Goal: Transaction & Acquisition: Purchase product/service

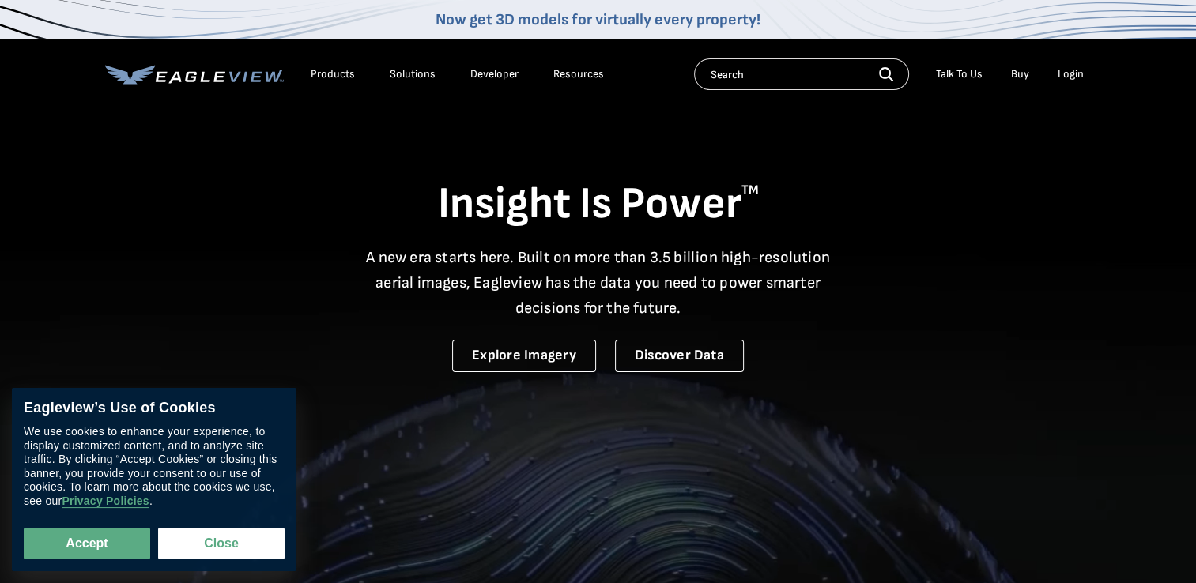
click at [1066, 81] on li "Login" at bounding box center [1071, 74] width 42 height 24
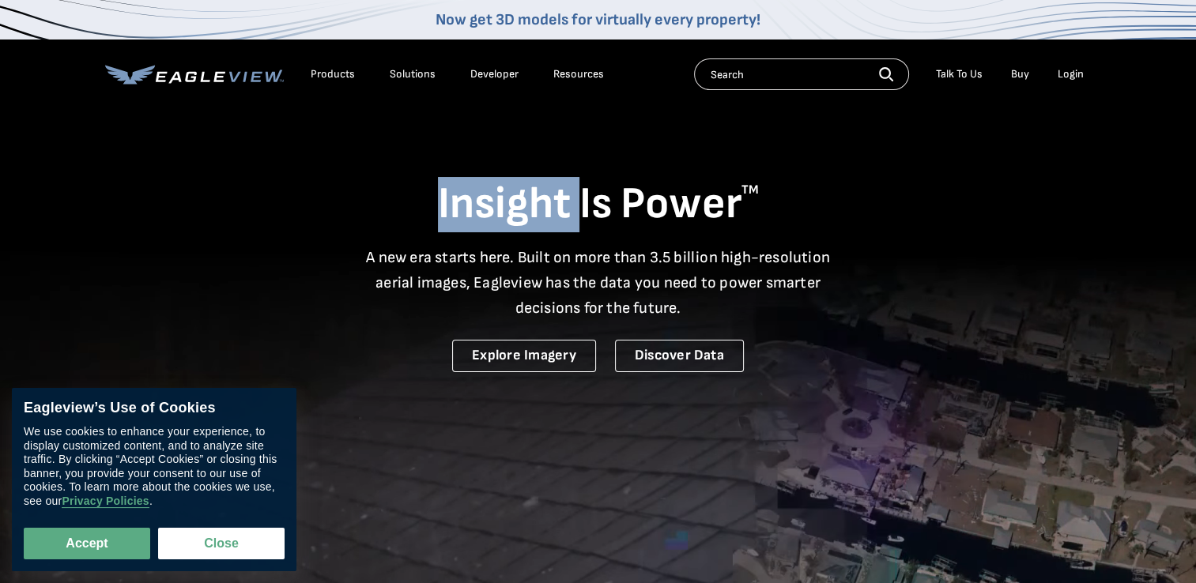
click at [1066, 82] on li "Login" at bounding box center [1071, 74] width 42 height 24
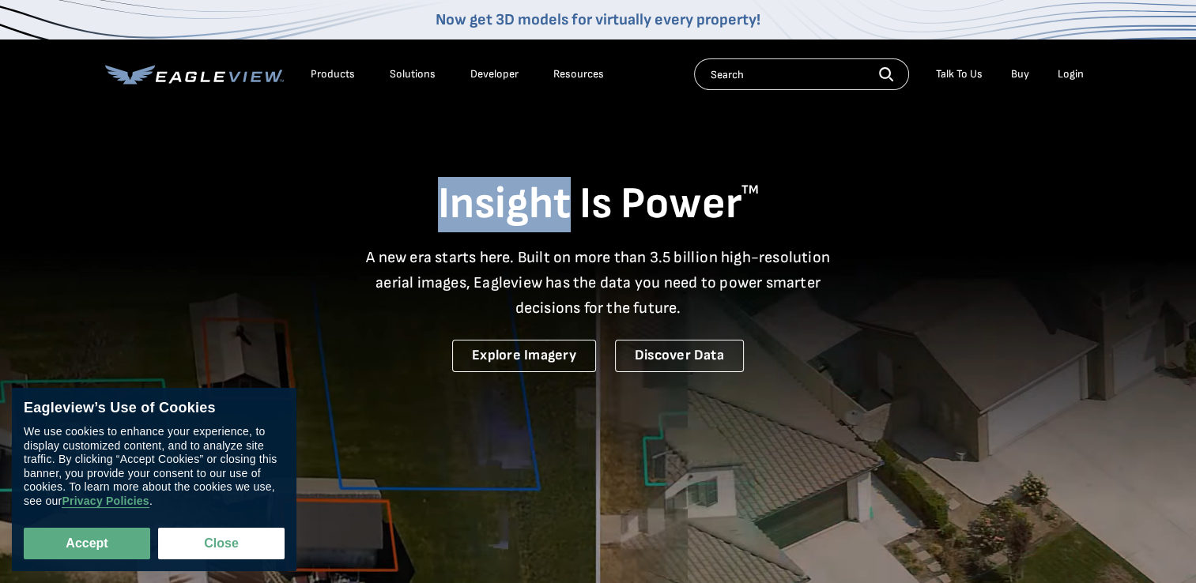
drag, startPoint x: 1066, startPoint y: 82, endPoint x: 1069, endPoint y: 73, distance: 9.8
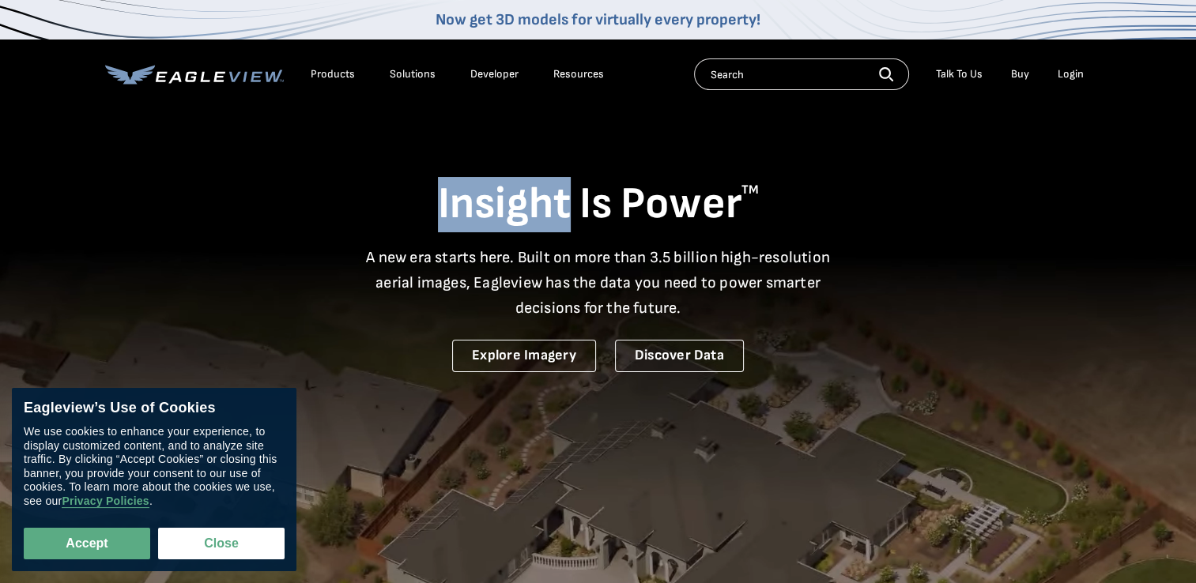
click at [1069, 72] on div "Login" at bounding box center [1071, 74] width 26 height 14
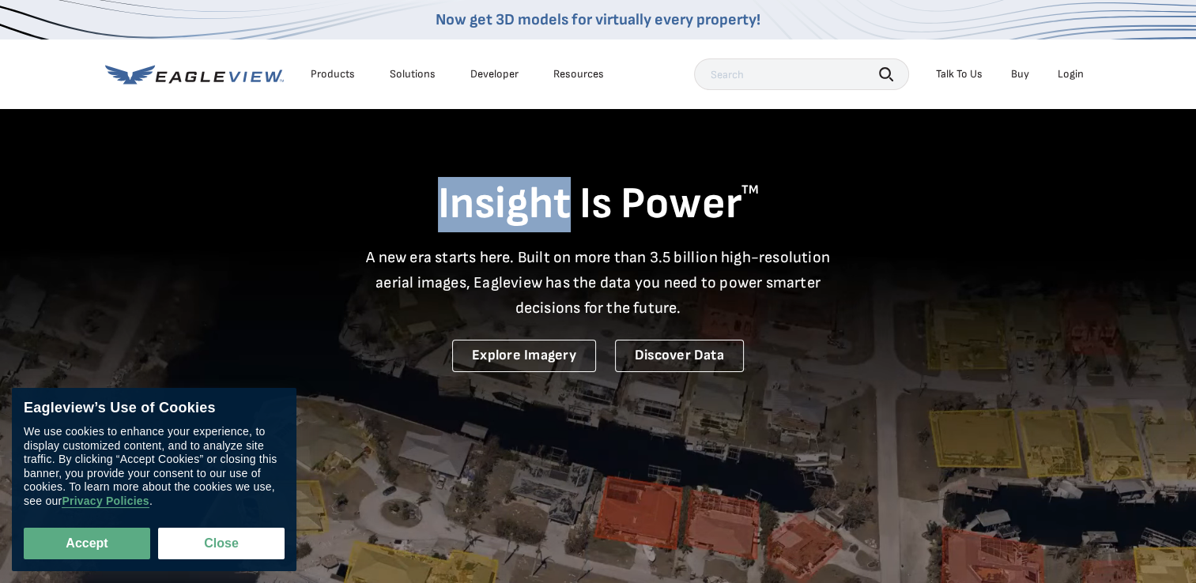
click at [1062, 74] on div "Login" at bounding box center [1071, 74] width 26 height 14
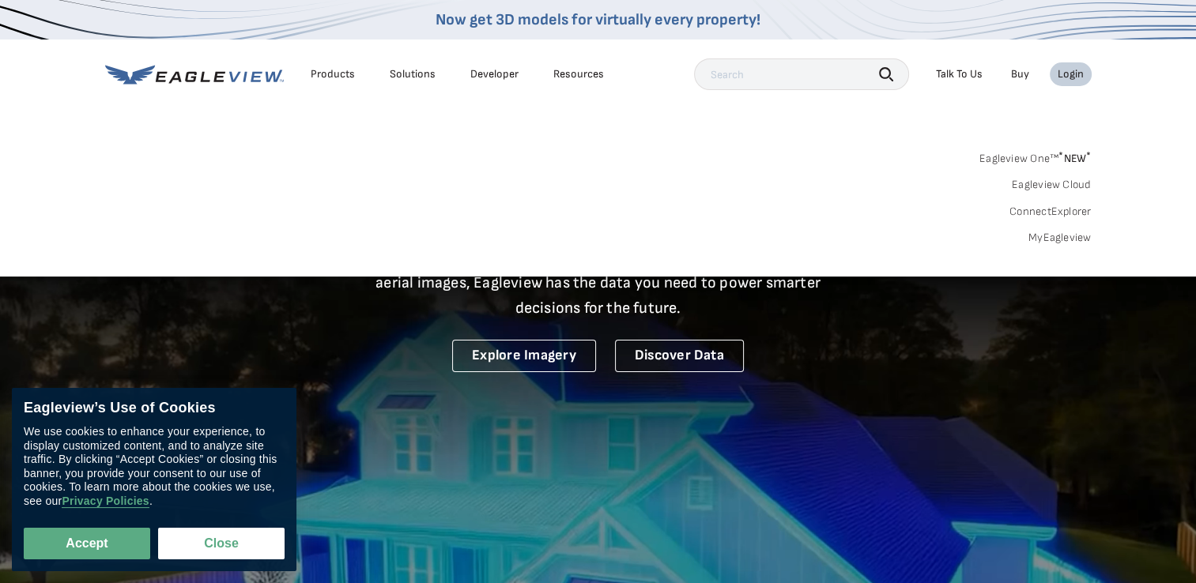
click at [1066, 236] on link "MyEagleview" at bounding box center [1059, 238] width 63 height 14
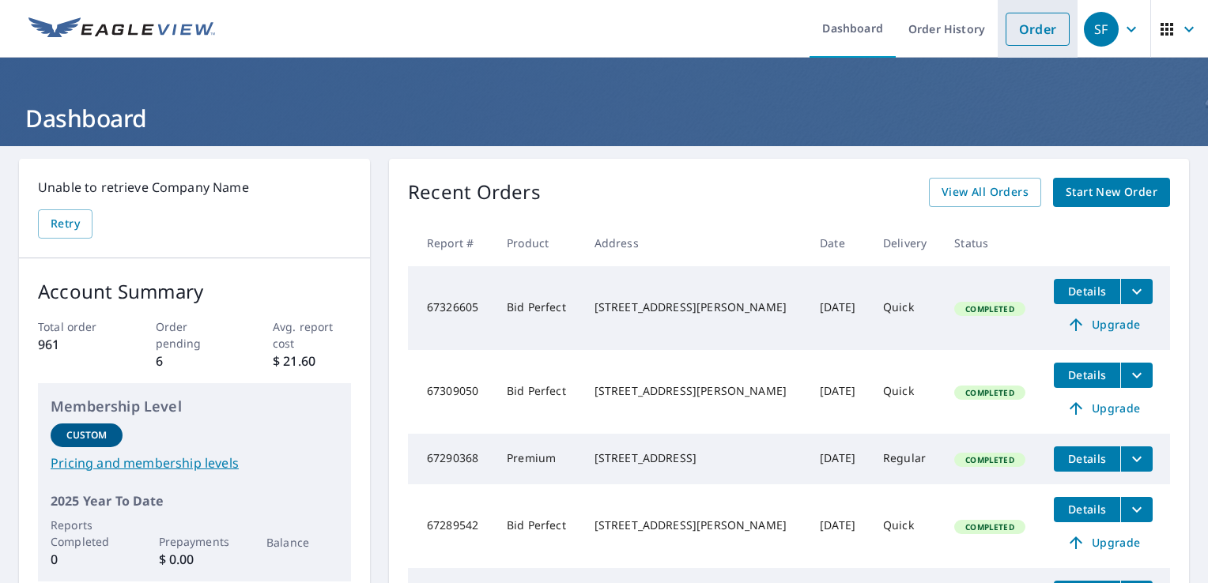
click at [1025, 21] on link "Order" at bounding box center [1037, 29] width 64 height 33
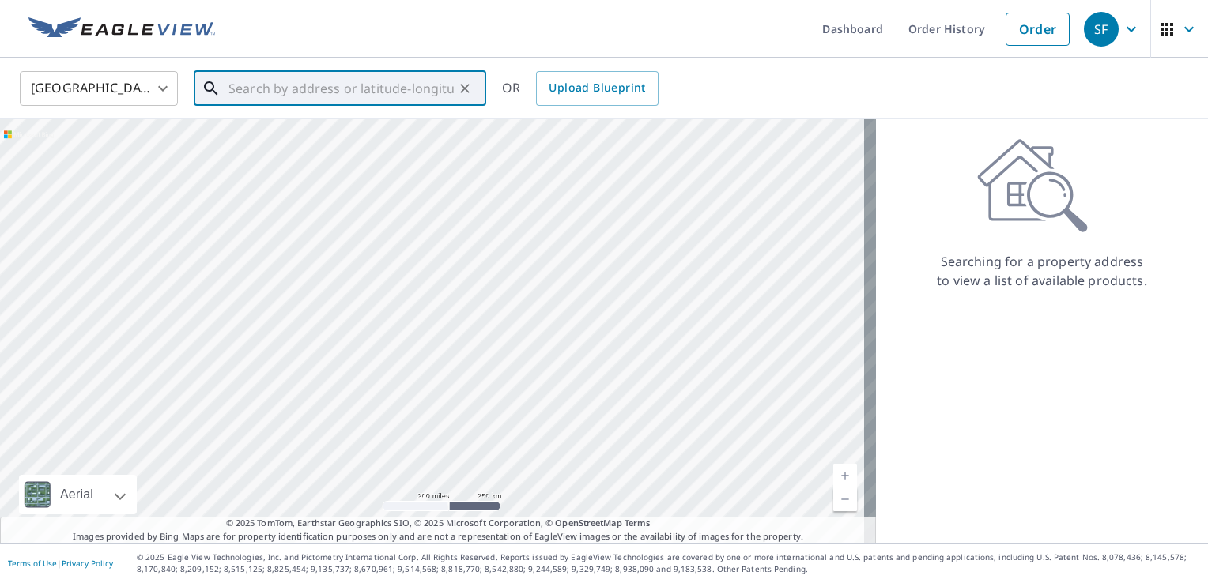
click at [245, 87] on input "text" at bounding box center [340, 88] width 225 height 44
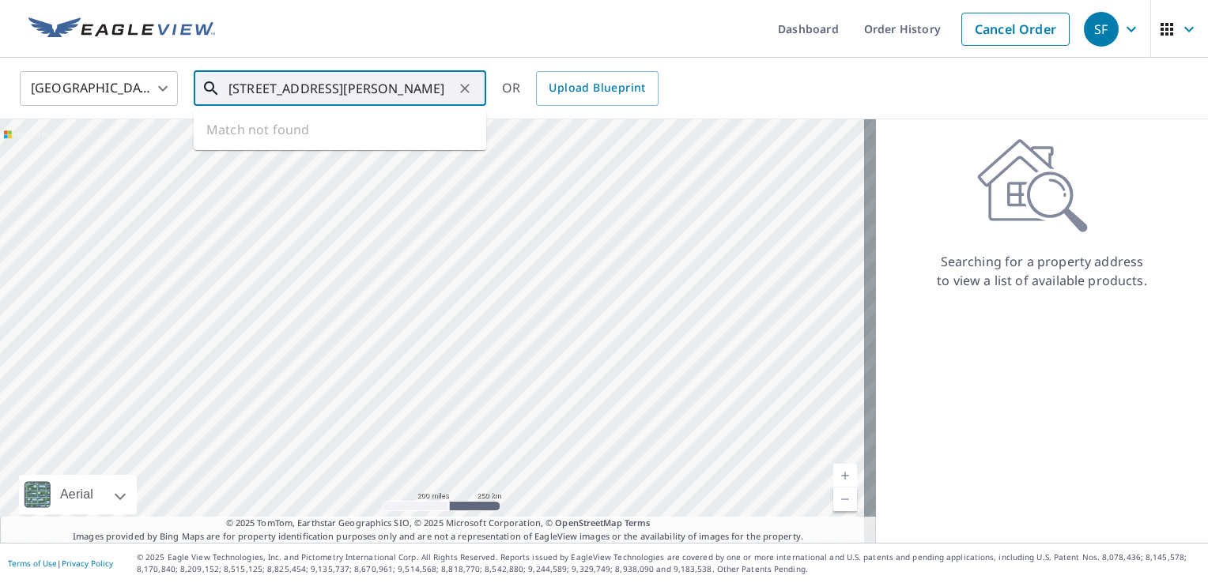
type input "247 fuller st dorchester ma"
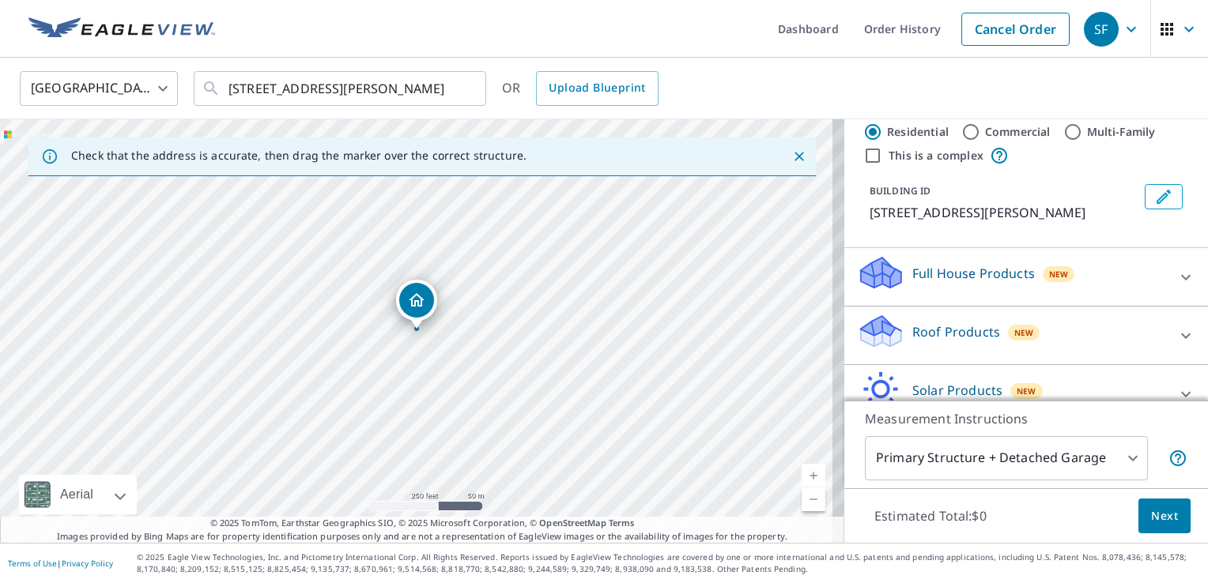
scroll to position [79, 0]
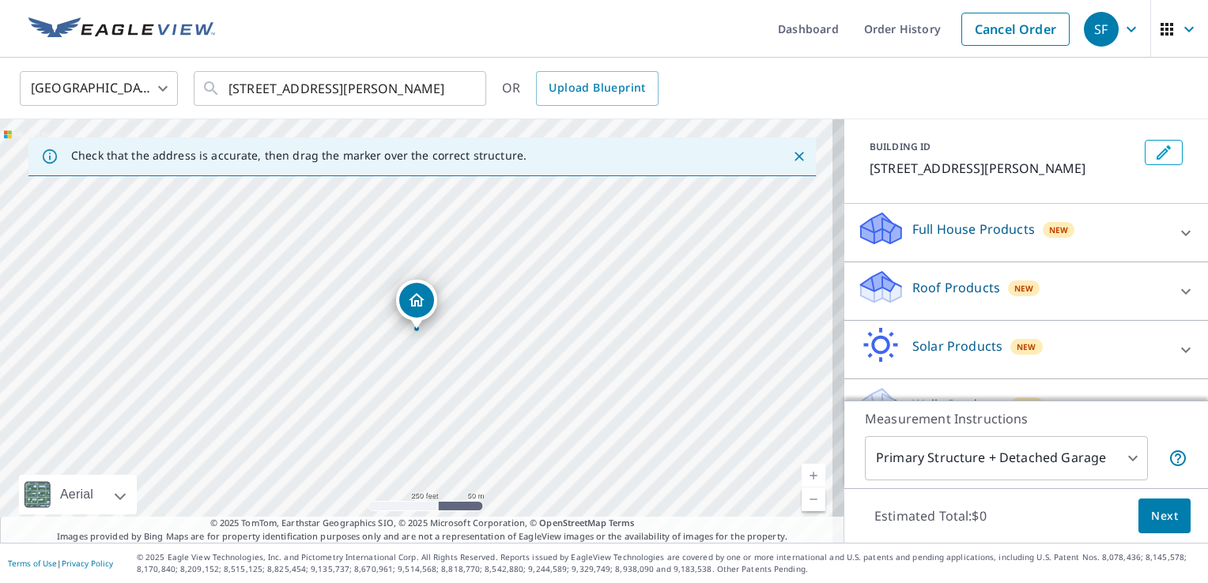
click at [952, 282] on p "Roof Products" at bounding box center [956, 287] width 88 height 19
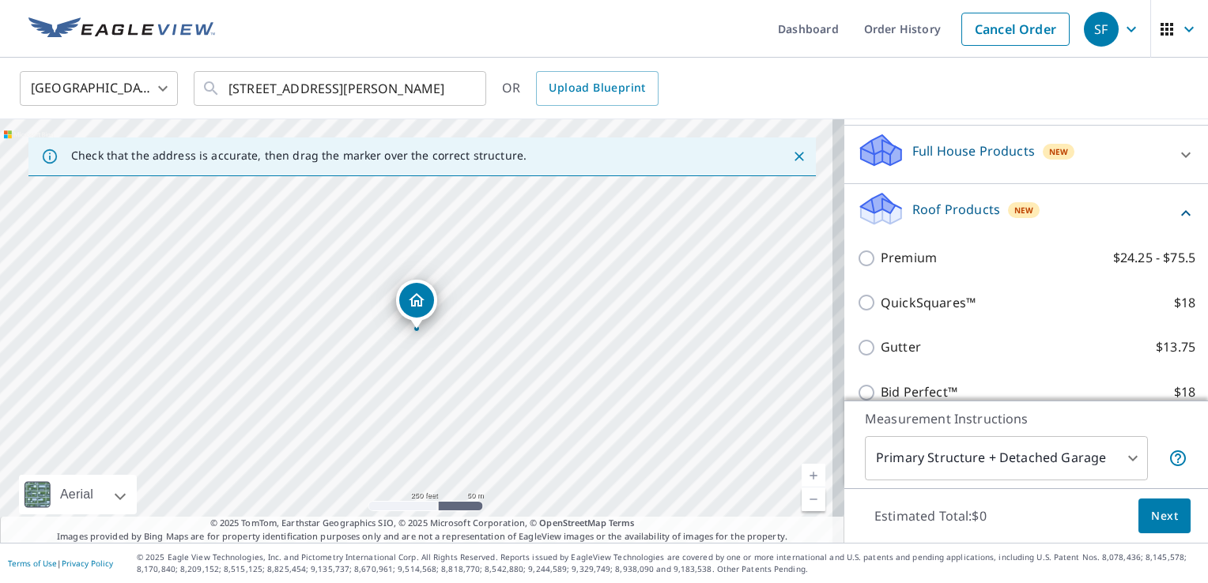
scroll to position [158, 0]
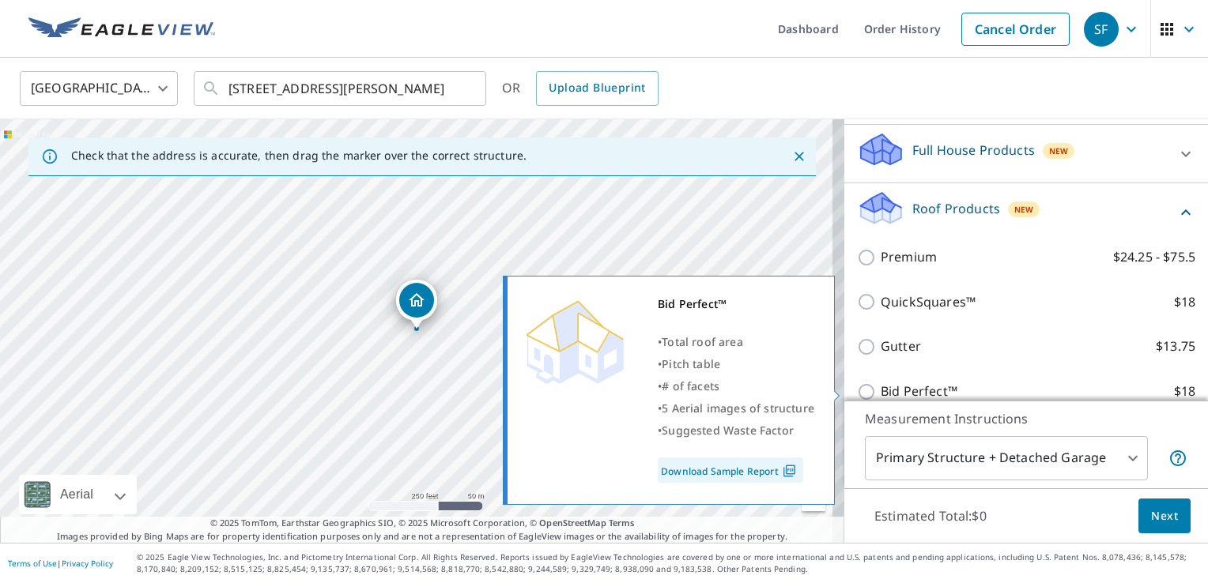
click at [893, 388] on p "Bid Perfect™" at bounding box center [919, 392] width 77 height 20
click at [881, 388] on input "Bid Perfect™ $18" at bounding box center [869, 392] width 24 height 19
checkbox input "true"
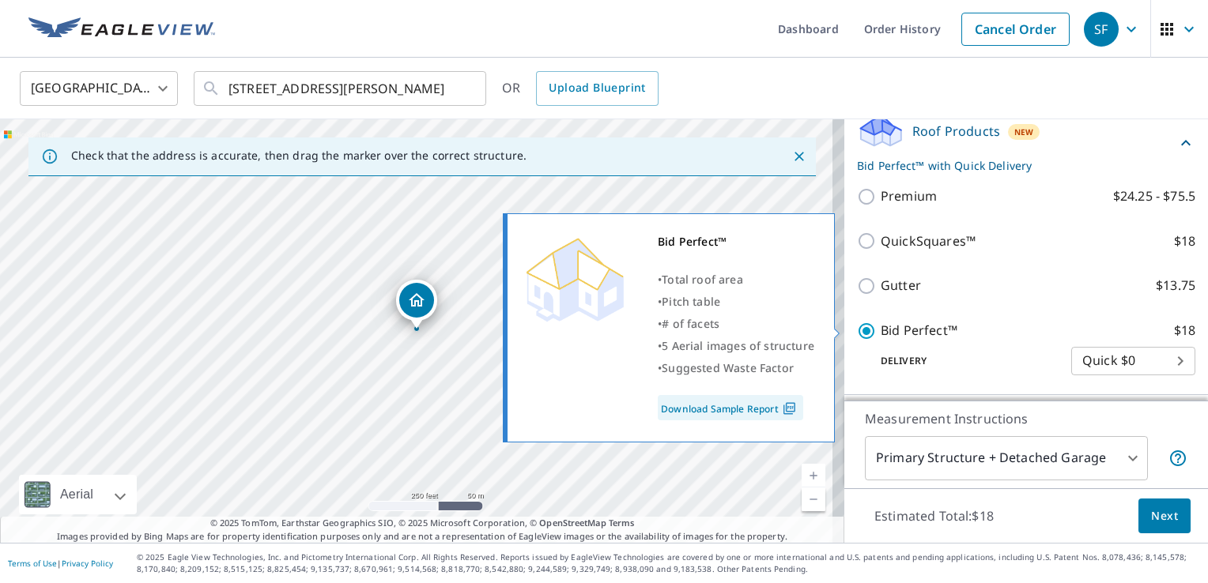
scroll to position [237, 0]
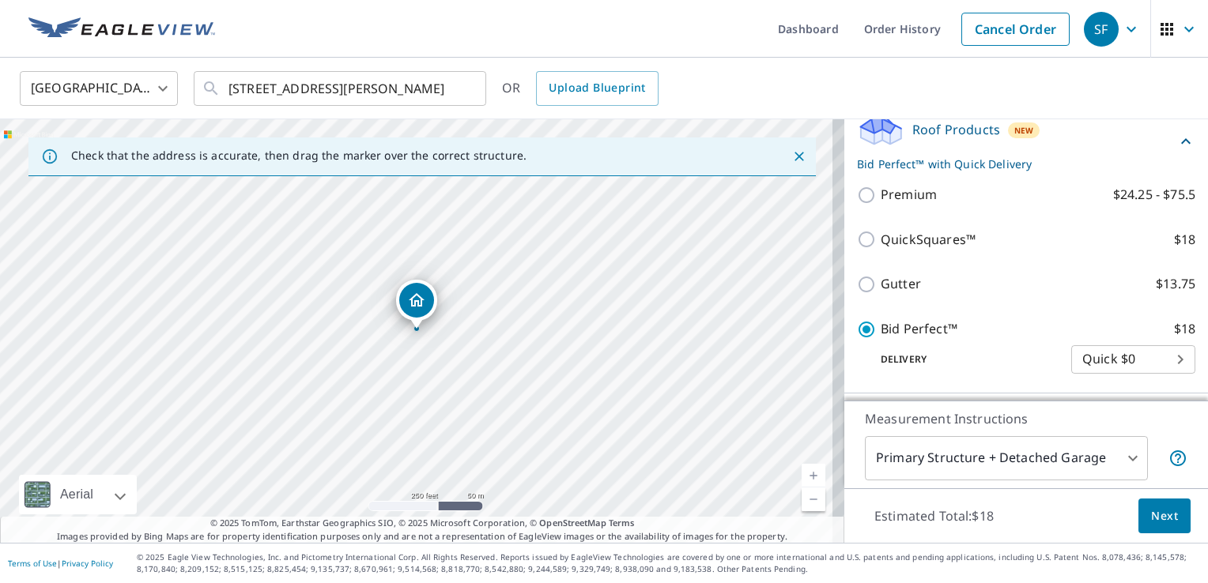
click at [1159, 503] on button "Next" at bounding box center [1164, 517] width 52 height 36
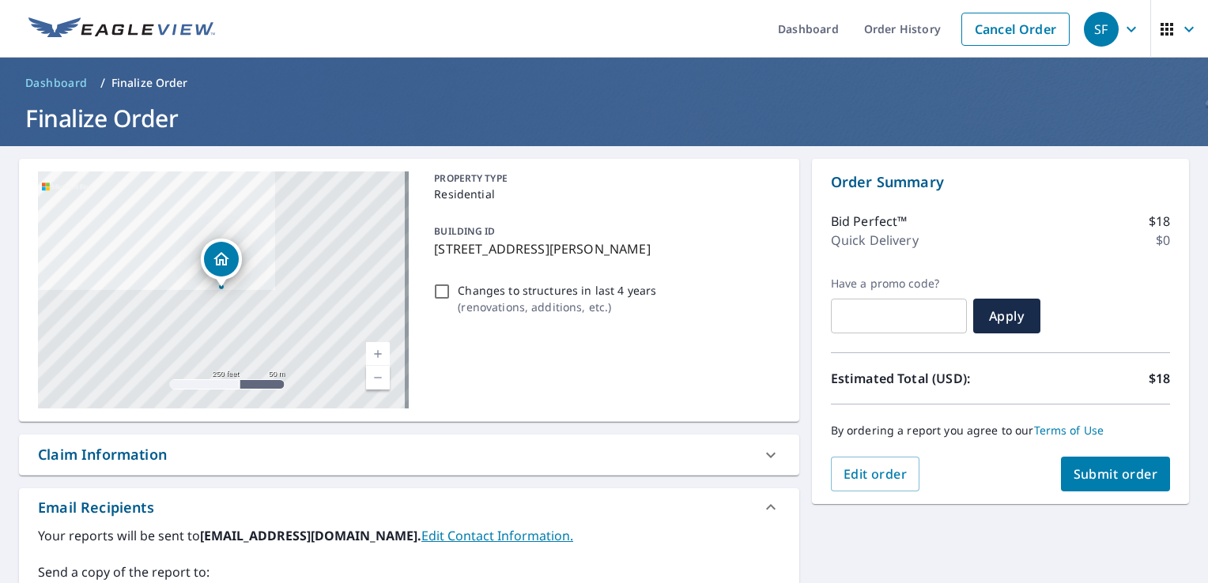
click at [1093, 466] on span "Submit order" at bounding box center [1115, 474] width 85 height 17
